Goal: Transaction & Acquisition: Purchase product/service

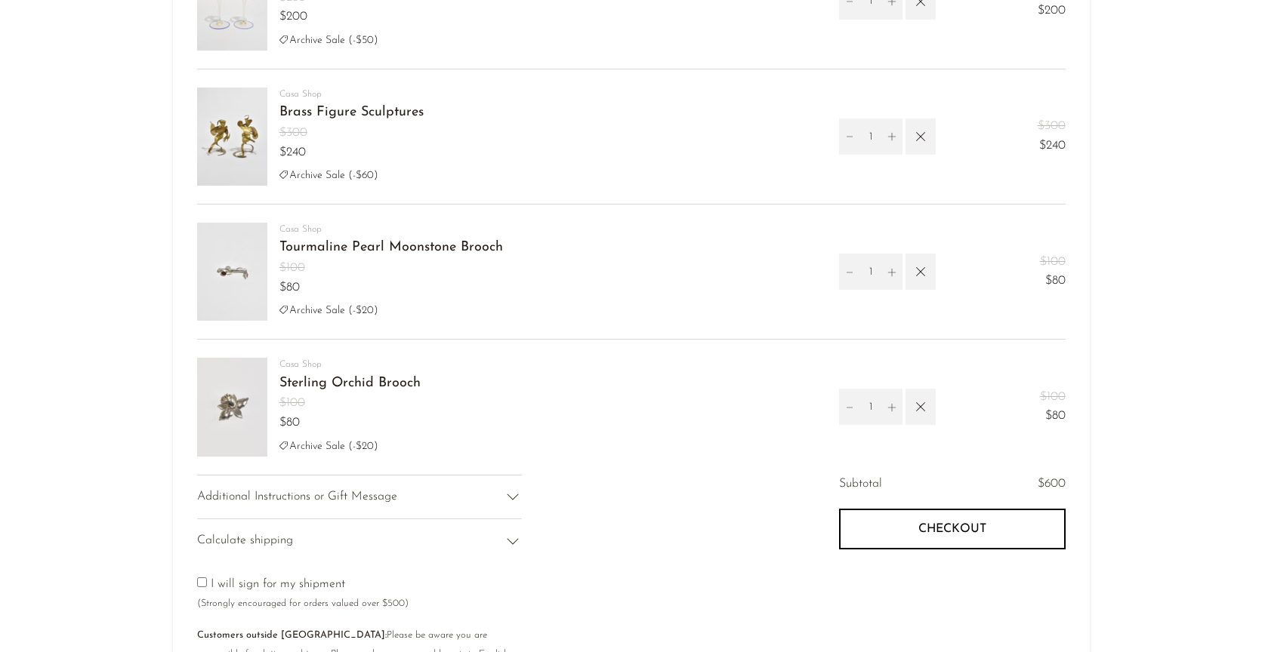
scroll to position [196, 0]
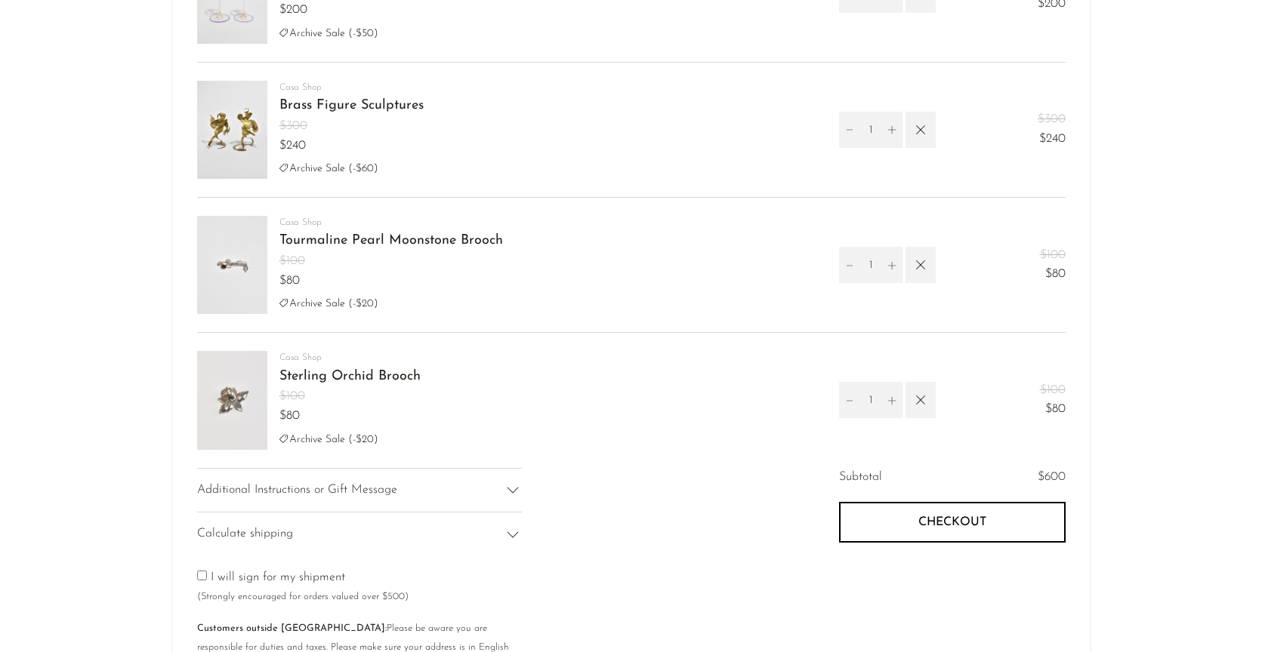
click at [311, 373] on link "Sterling Orchid Brooch" at bounding box center [349, 377] width 141 height 14
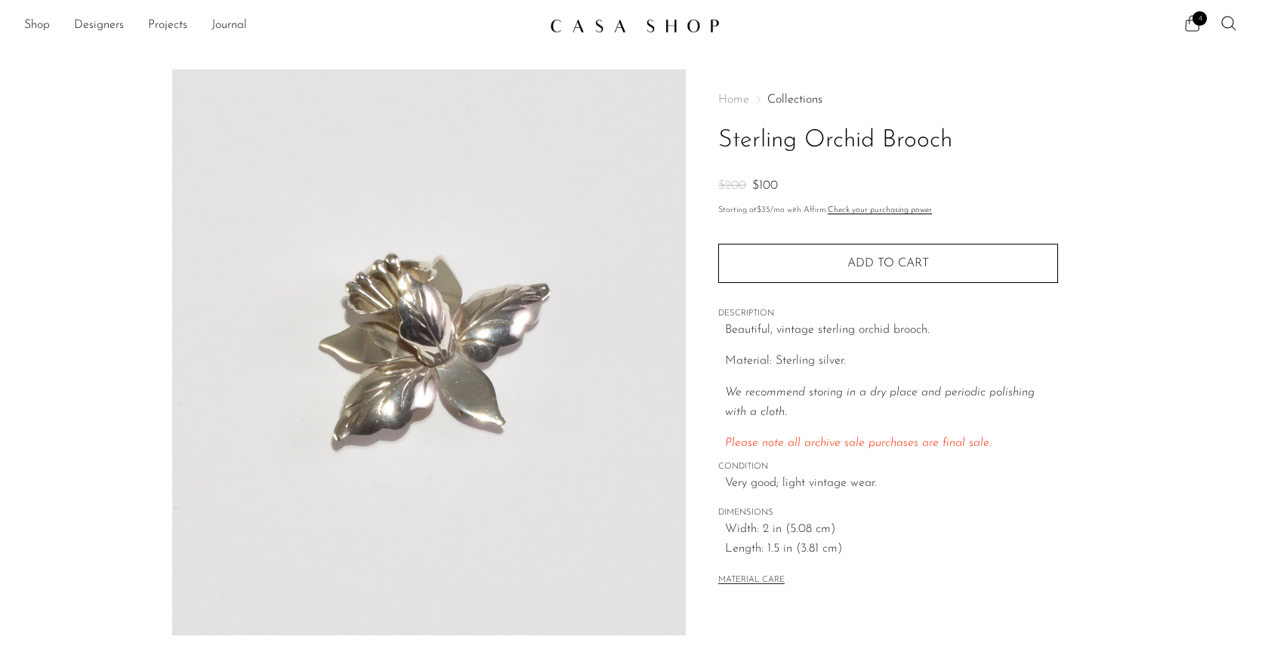
click at [1194, 17] on span "4" at bounding box center [1199, 18] width 14 height 14
click at [1196, 22] on span "4" at bounding box center [1196, 22] width 0 height 0
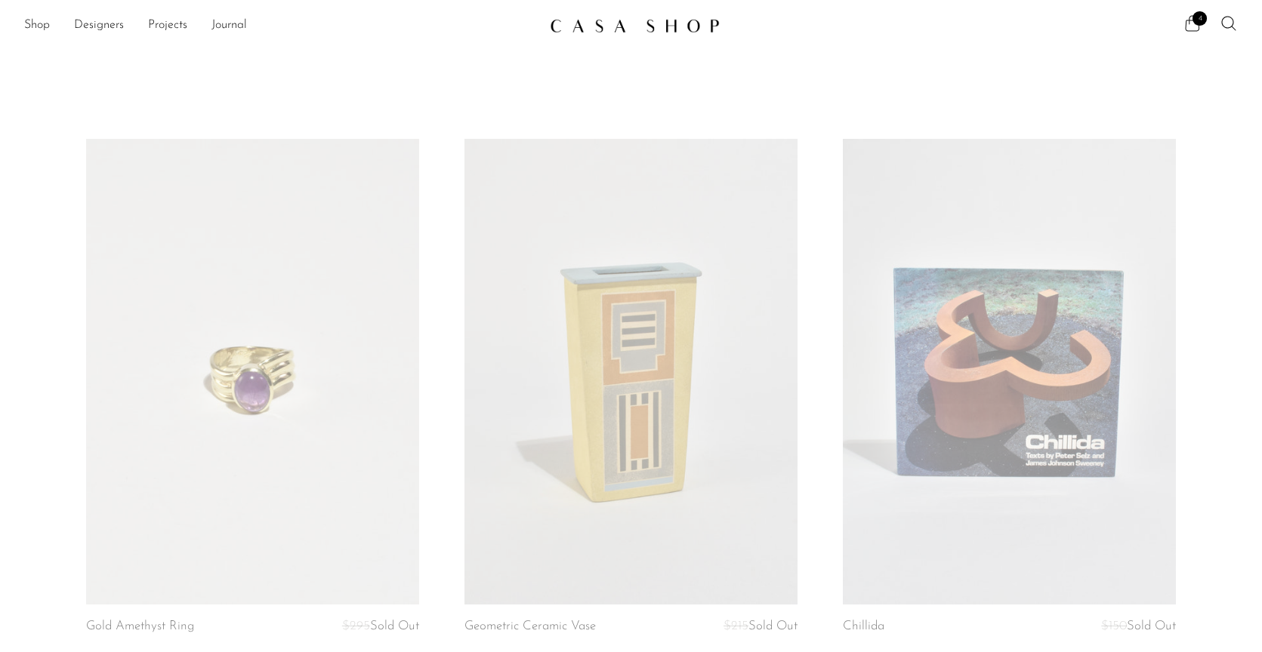
click at [1194, 22] on span "4" at bounding box center [1199, 18] width 14 height 14
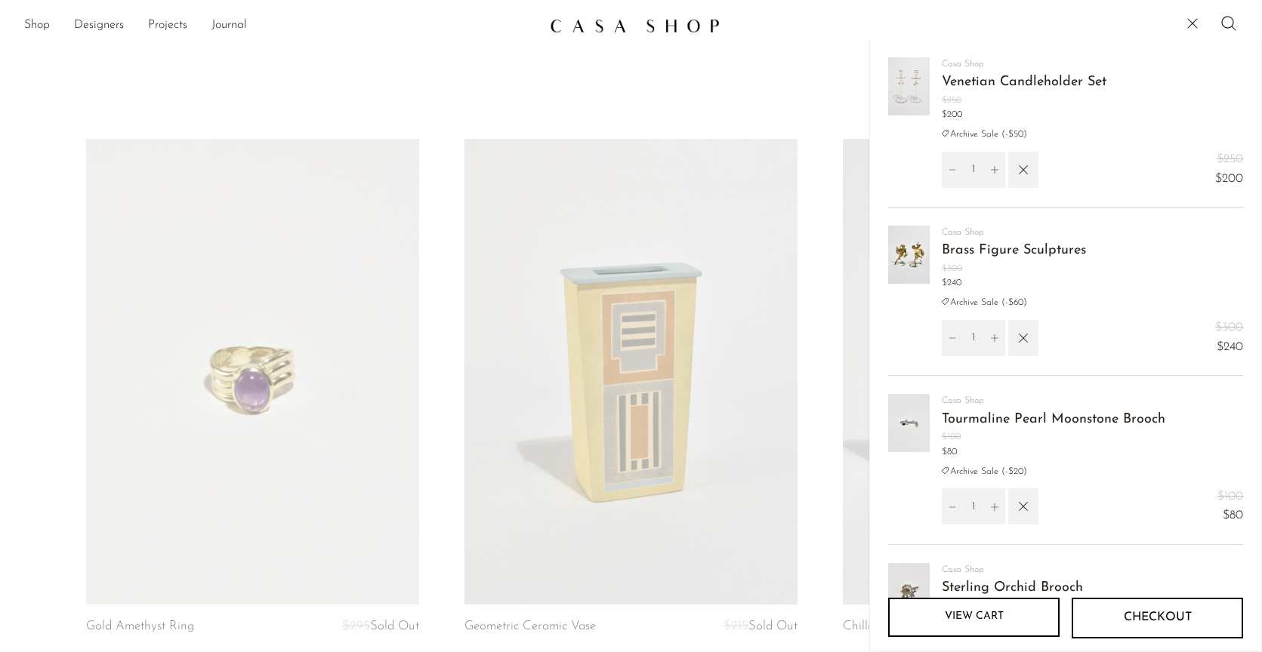
click at [993, 626] on link "View cart" at bounding box center [973, 617] width 171 height 39
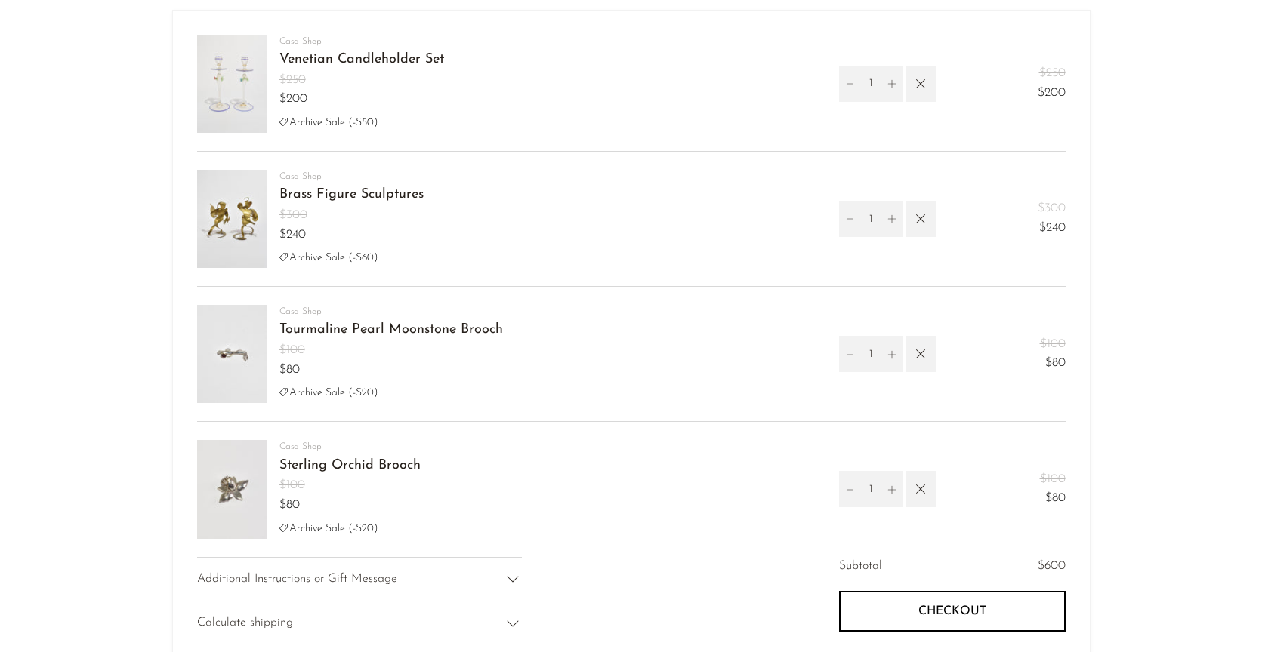
scroll to position [110, 0]
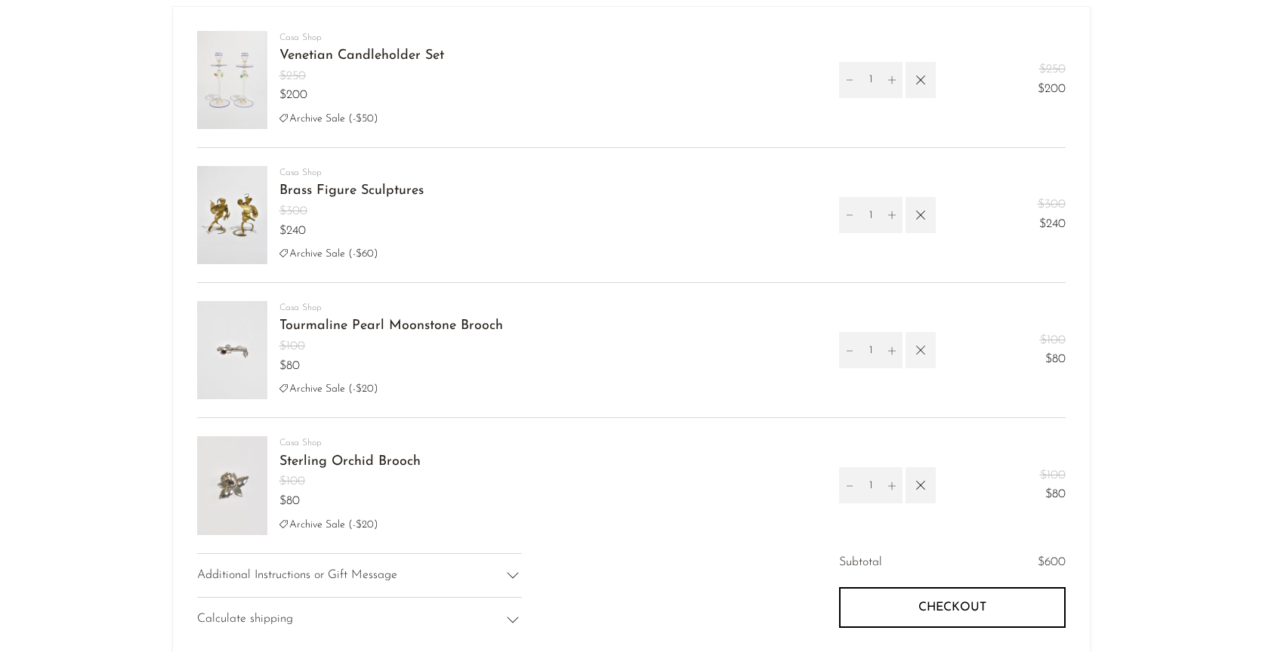
click at [923, 354] on icon "button" at bounding box center [920, 350] width 9 height 9
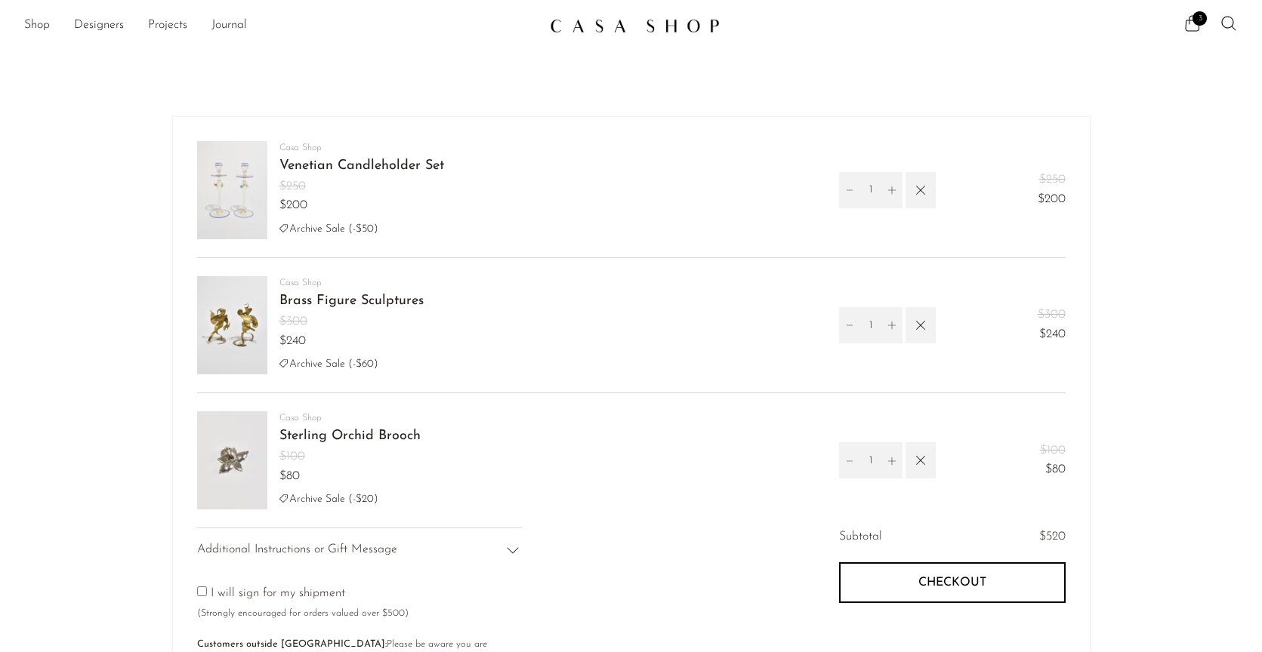
scroll to position [0, 0]
click at [299, 163] on link "Venetian Candleholder Set" at bounding box center [361, 166] width 165 height 14
